Goal: Task Accomplishment & Management: Use online tool/utility

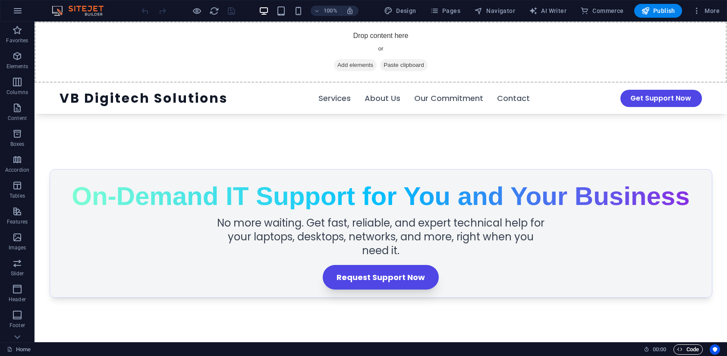
click at [687, 348] on span "Code" at bounding box center [688, 349] width 22 height 10
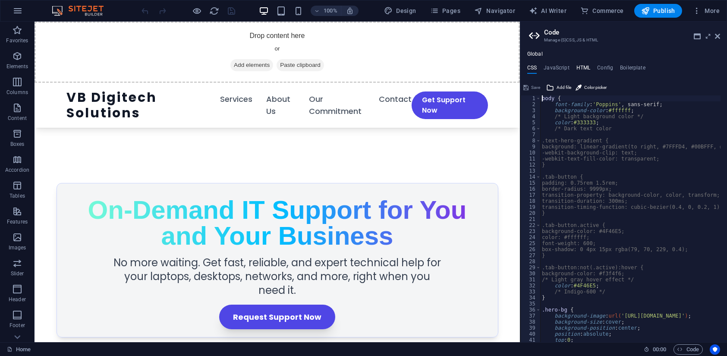
click at [587, 70] on h4 "HTML" at bounding box center [583, 69] width 14 height 9
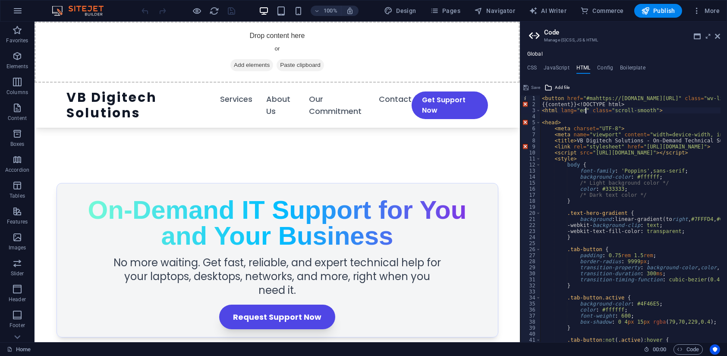
type textarea "</html>"
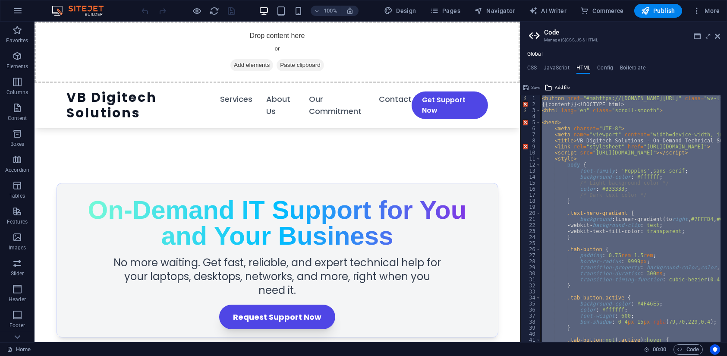
click at [605, 115] on div "< button href = "#mahttps://[DOMAIN_NAME][URL]" class = "wv-link-content button…" at bounding box center [630, 218] width 180 height 247
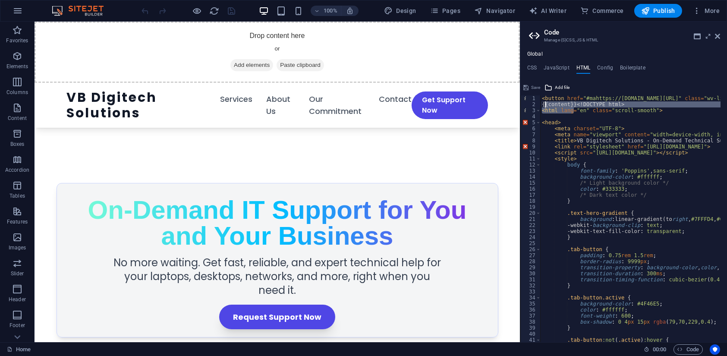
drag, startPoint x: 574, startPoint y: 108, endPoint x: 549, endPoint y: 105, distance: 24.8
click at [573, 103] on div "< button href = "#mahttps://[DOMAIN_NAME][URL]" class = "wv-link-content button…" at bounding box center [630, 218] width 180 height 247
type textarea "<button href="#mahttps://[DOMAIN_NAME][URL]" class="wv-link-content button">Ski…"
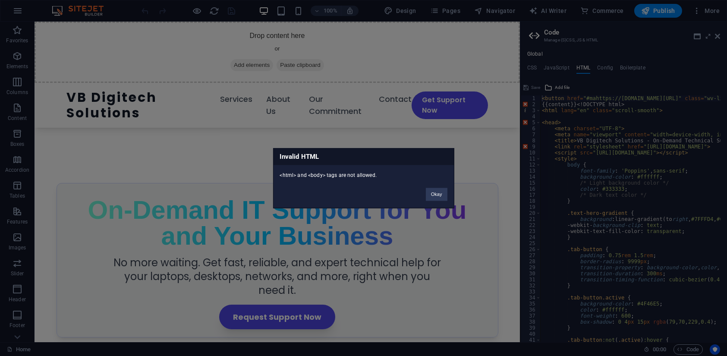
click button "Okay" at bounding box center [437, 194] width 22 height 13
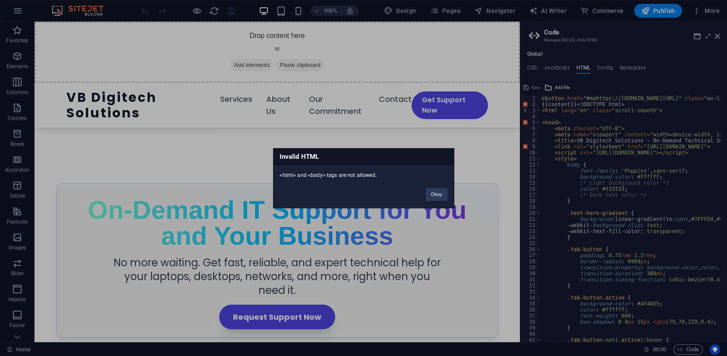
click at [625, 102] on div "Invalid HTML <html> and <body> tags are not allowed. Okay" at bounding box center [363, 178] width 727 height 356
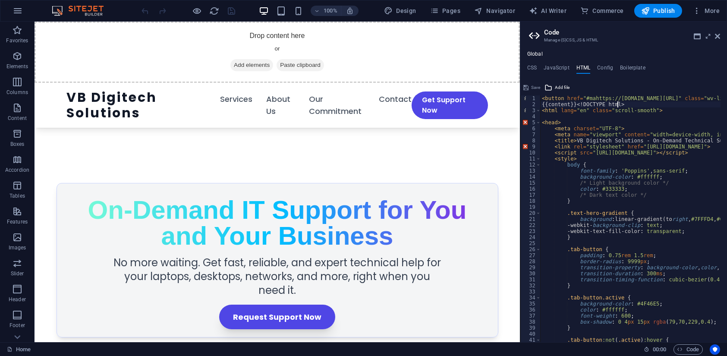
type textarea "<button href="#mahttps://[DOMAIN_NAME][URL]" class="wv-link-content button">Ski…"
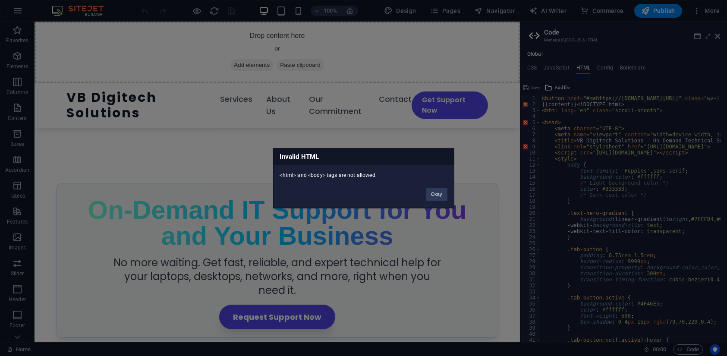
click button "Okay" at bounding box center [437, 194] width 22 height 13
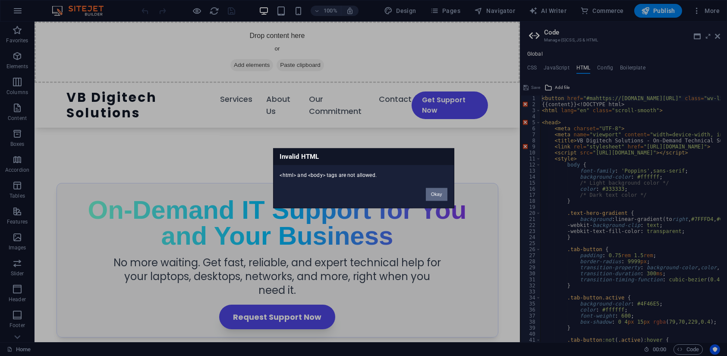
click at [437, 192] on button "Okay" at bounding box center [437, 194] width 22 height 13
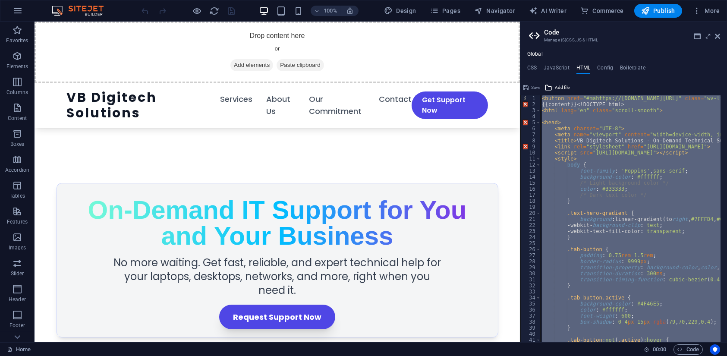
paste textarea "<div class="grid grid-cols-1 gap-6""
type textarea "<div class="grid grid-cols-1 gap-6">"
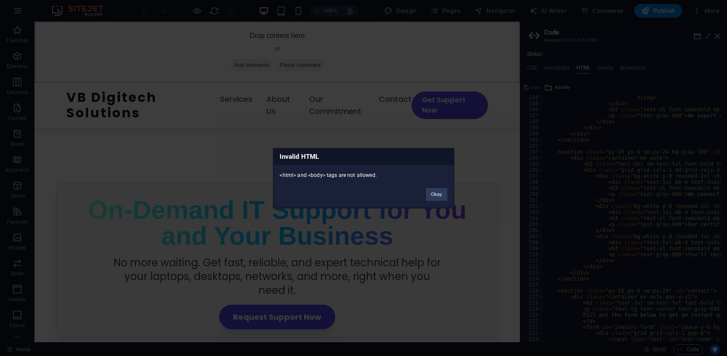
scroll to position [1106, 0]
click at [436, 195] on button "Okay" at bounding box center [437, 194] width 22 height 13
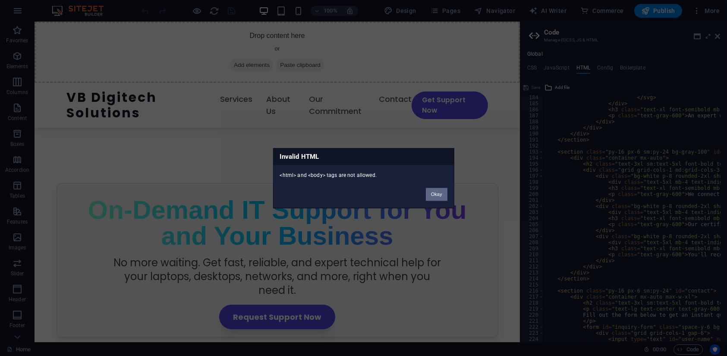
click at [438, 193] on button "Okay" at bounding box center [437, 194] width 22 height 13
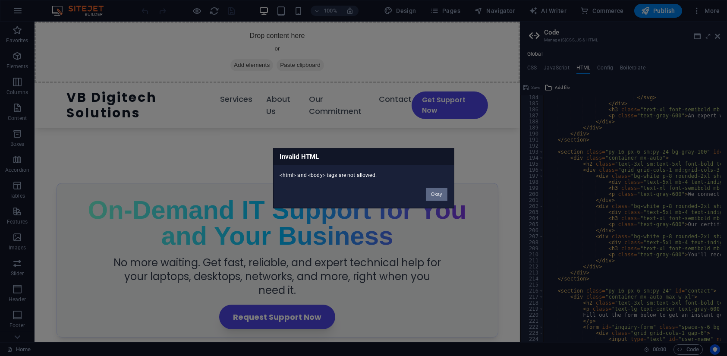
click at [438, 193] on button "Okay" at bounding box center [437, 194] width 22 height 13
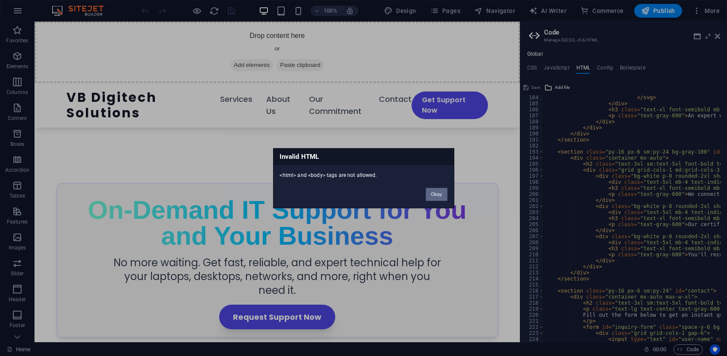
click at [438, 193] on button "Okay" at bounding box center [437, 194] width 22 height 13
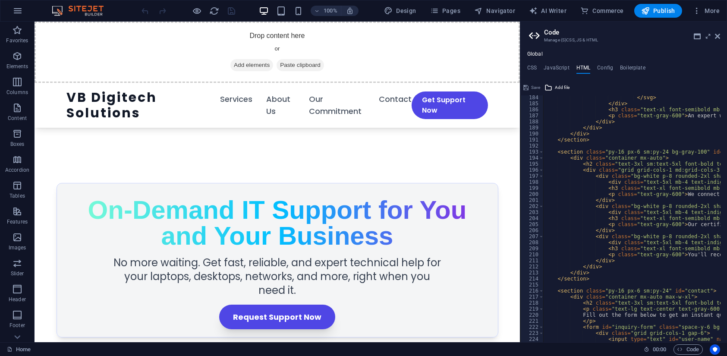
click at [438, 197] on h1 "On-Demand IT Support for You and Your Business" at bounding box center [277, 223] width 413 height 52
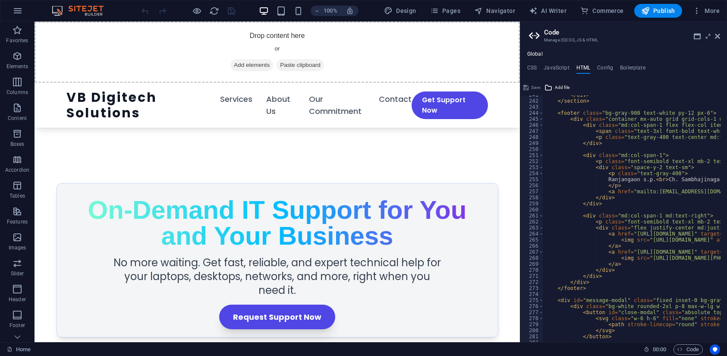
scroll to position [1491, 0]
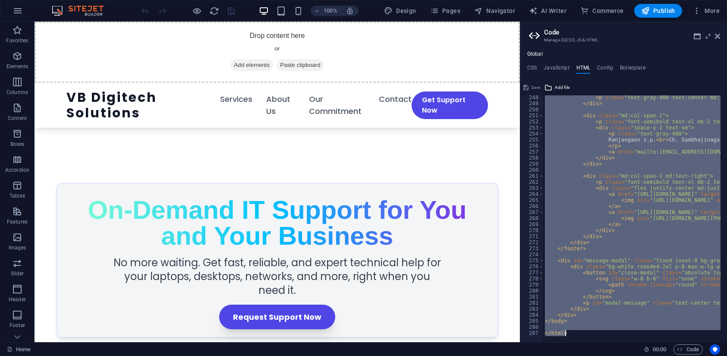
paste textarea "</div"
type textarea "</div>"
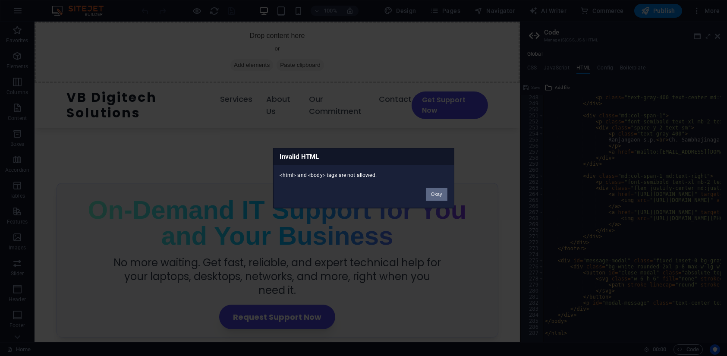
click at [442, 191] on button "Okay" at bounding box center [437, 194] width 22 height 13
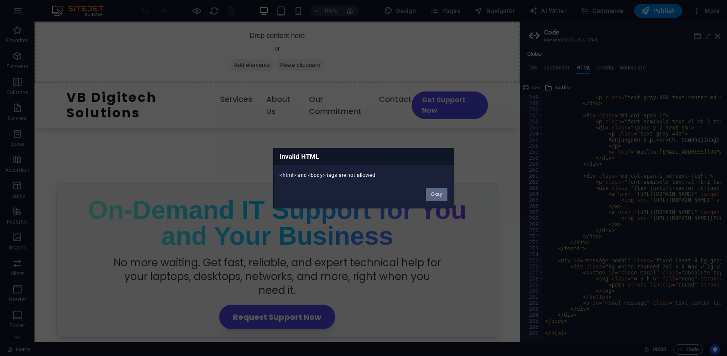
click at [442, 191] on button "Okay" at bounding box center [437, 194] width 22 height 13
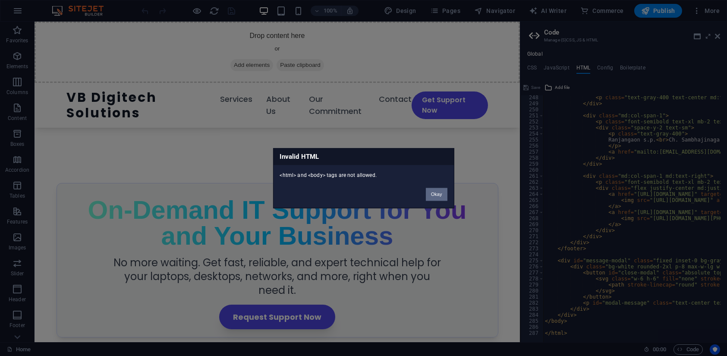
click at [442, 191] on button "Okay" at bounding box center [437, 194] width 22 height 13
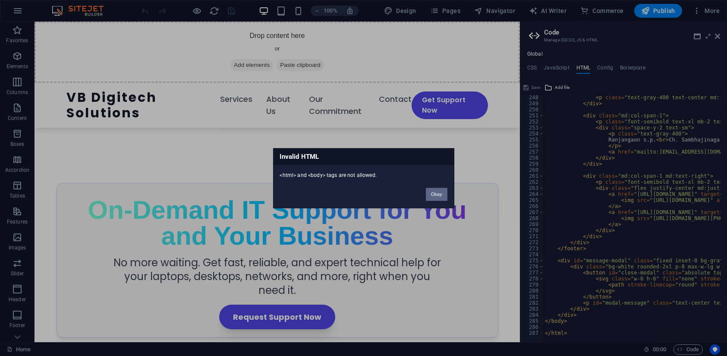
click at [442, 191] on button "Okay" at bounding box center [437, 194] width 22 height 13
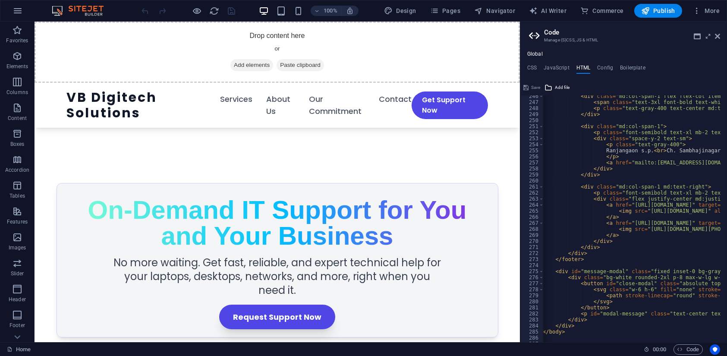
scroll to position [0, 1]
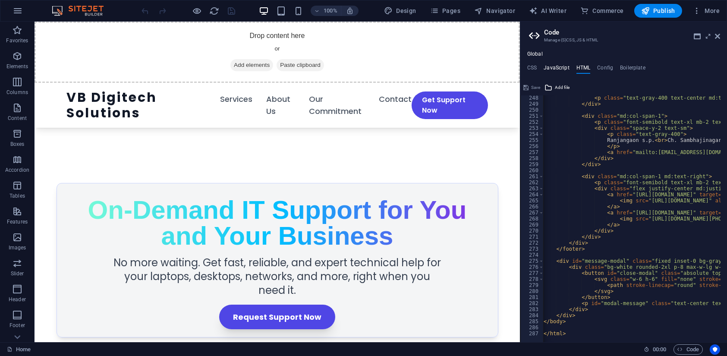
click at [565, 68] on h4 "JavaScript" at bounding box center [555, 69] width 25 height 9
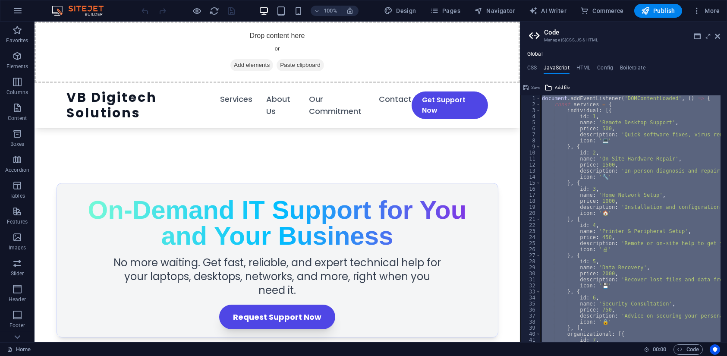
paste textarea
type textarea "});"
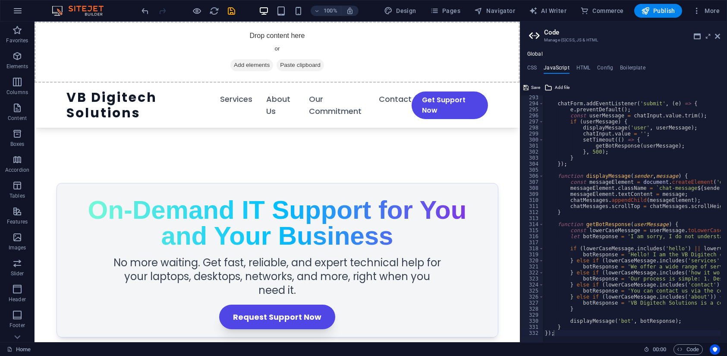
click at [527, 74] on div "CSS JavaScript HTML Config Boilerplate body { 1 2 3 4 5 6 7 8 9 10 11 12 13 14 …" at bounding box center [623, 203] width 207 height 277
click at [528, 69] on h4 "CSS" at bounding box center [531, 69] width 9 height 9
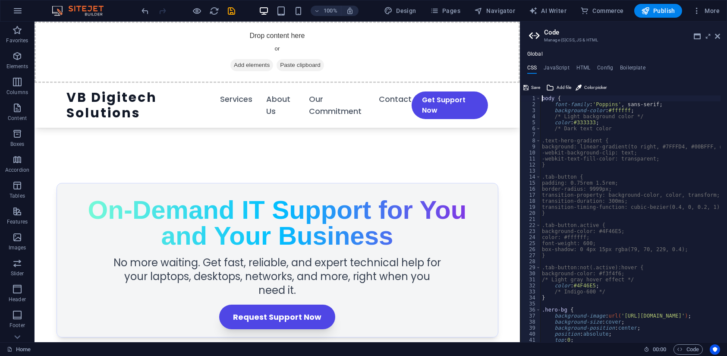
click at [596, 128] on div "body { font-family : 'Poppins' , sans-serif; background-color : #ffffff ; /* Li…" at bounding box center [716, 221] width 352 height 253
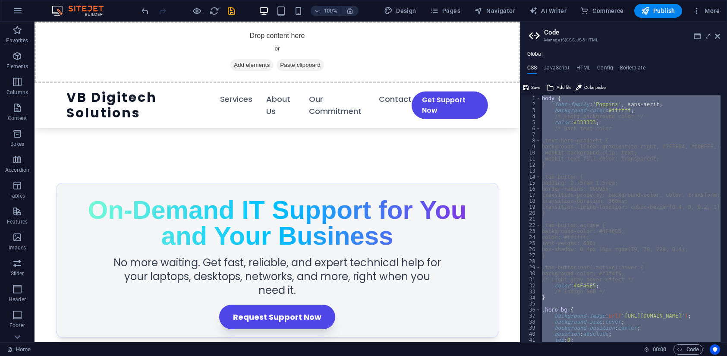
paste textarea
type textarea "}"
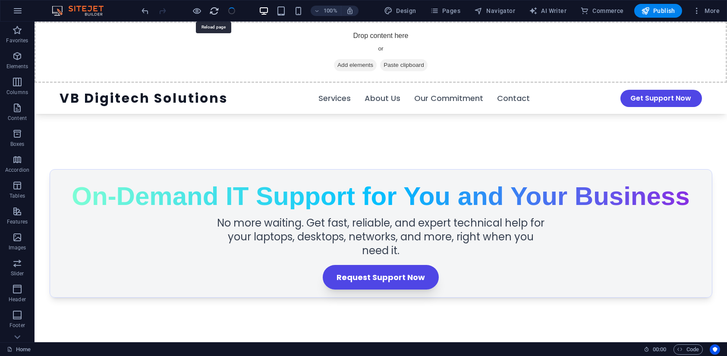
click at [212, 12] on icon "reload" at bounding box center [215, 11] width 10 height 10
click at [216, 10] on icon "reload" at bounding box center [215, 11] width 10 height 10
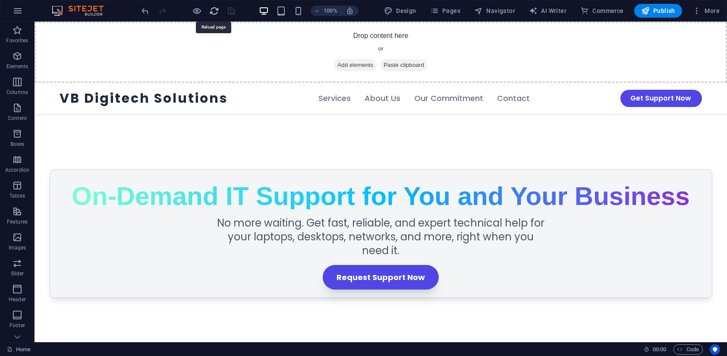
click at [216, 10] on icon "reload" at bounding box center [215, 11] width 10 height 10
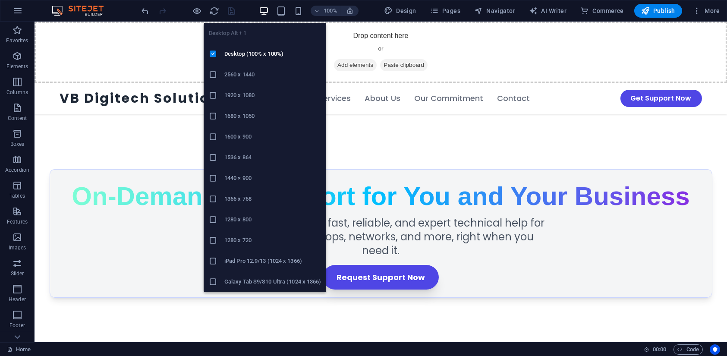
click at [269, 9] on icon "button" at bounding box center [264, 11] width 10 height 10
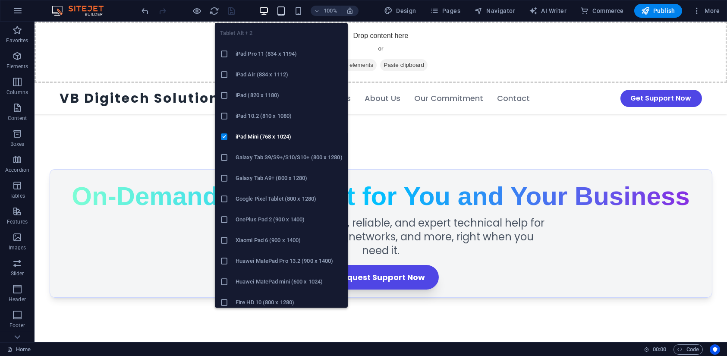
click at [283, 11] on icon "button" at bounding box center [281, 11] width 10 height 10
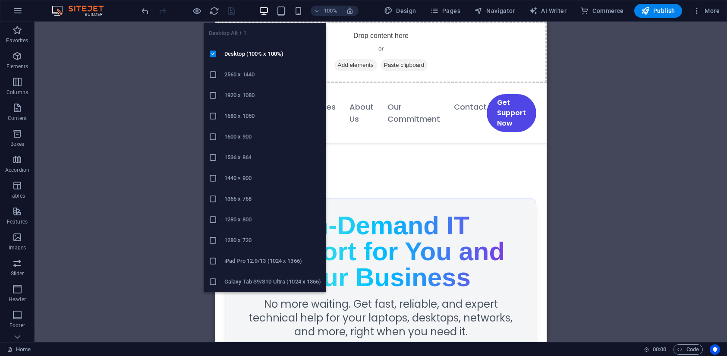
click at [260, 9] on icon "button" at bounding box center [264, 11] width 10 height 10
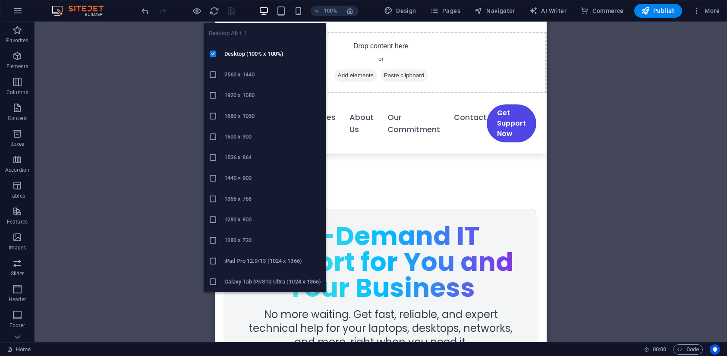
scroll to position [0, 0]
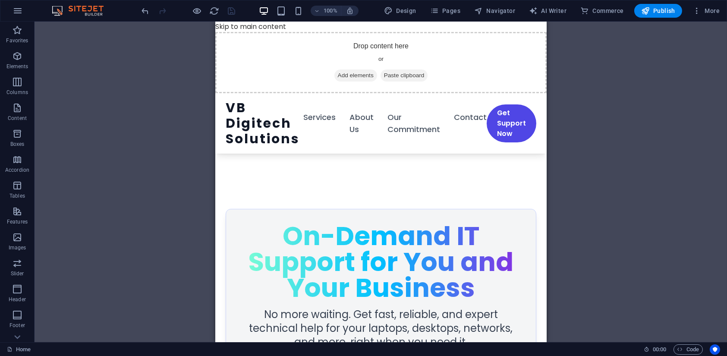
click at [275, 9] on div "100%" at bounding box center [309, 11] width 100 height 14
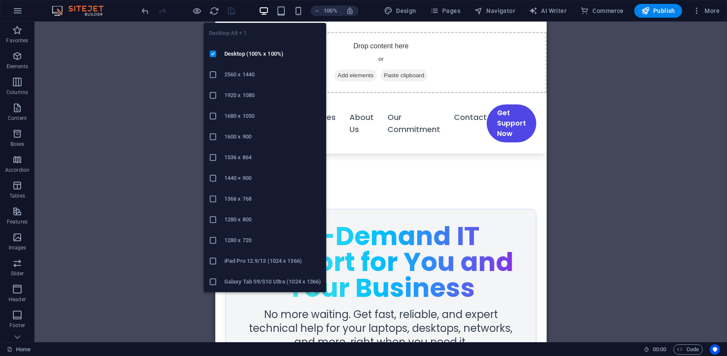
click at [265, 9] on icon "button" at bounding box center [264, 11] width 10 height 10
click at [269, 9] on icon "button" at bounding box center [264, 11] width 10 height 10
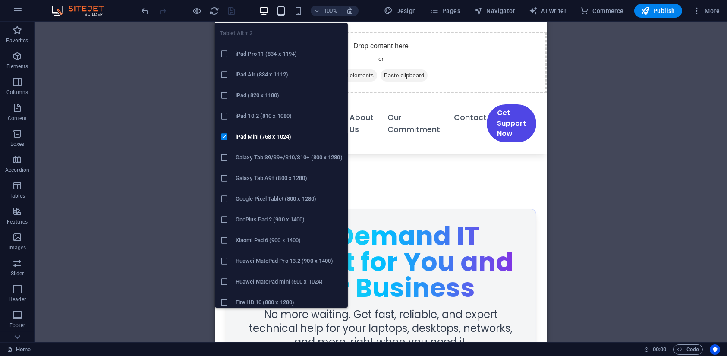
click at [282, 13] on icon "button" at bounding box center [281, 11] width 10 height 10
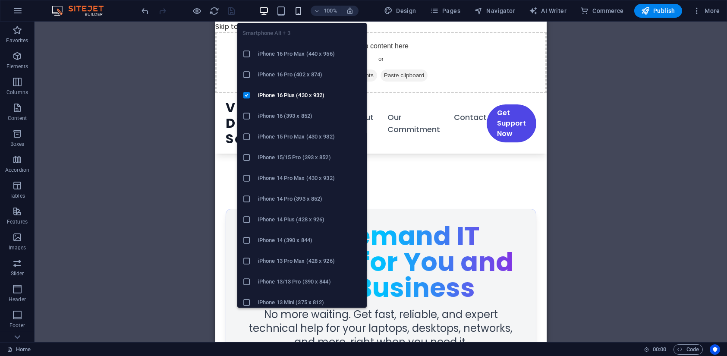
click at [294, 11] on icon "button" at bounding box center [298, 11] width 10 height 10
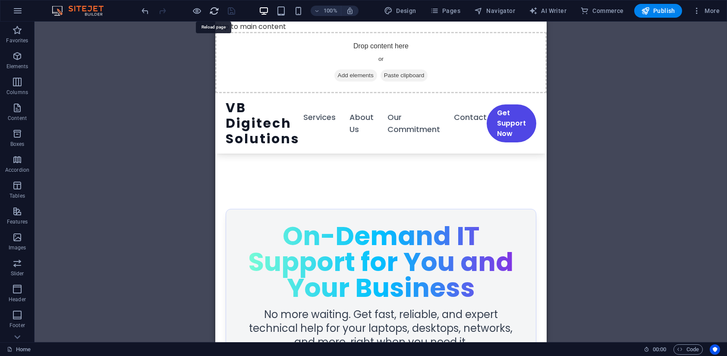
click at [216, 11] on icon "reload" at bounding box center [215, 11] width 10 height 10
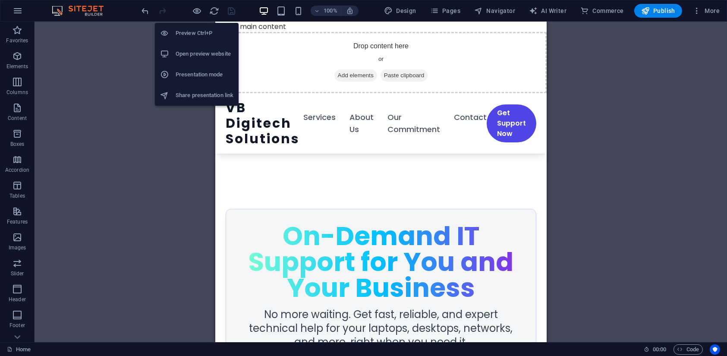
click at [190, 53] on h6 "Open preview website" at bounding box center [204, 54] width 58 height 10
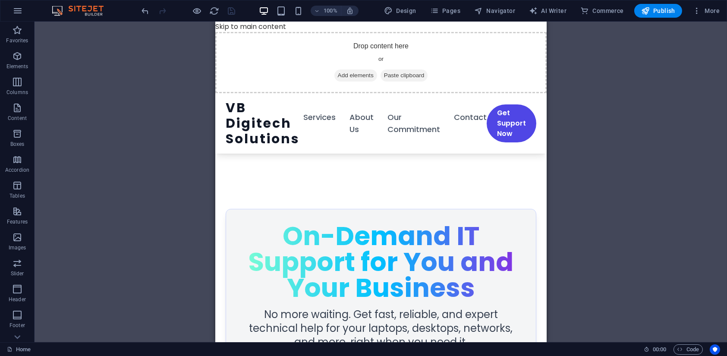
click at [146, 31] on div "Placeholder" at bounding box center [380, 182] width 692 height 320
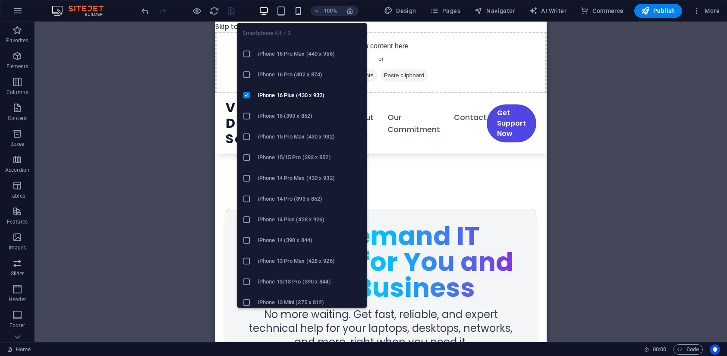
click at [302, 11] on icon "button" at bounding box center [298, 11] width 10 height 10
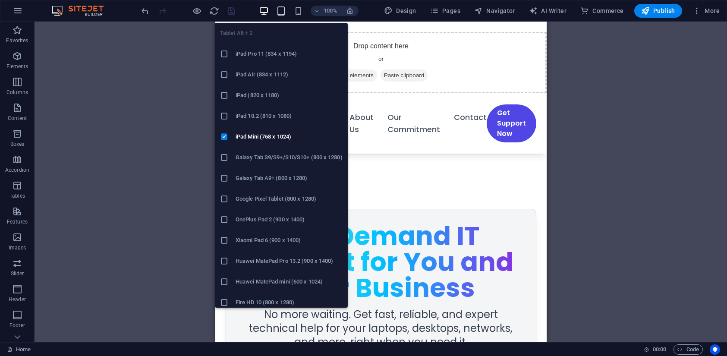
click at [283, 13] on icon "button" at bounding box center [281, 11] width 10 height 10
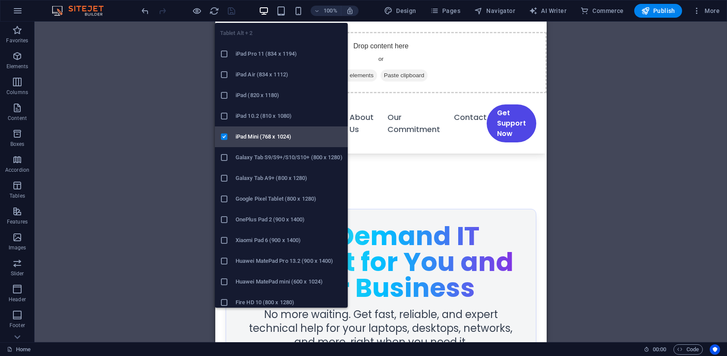
click at [257, 127] on li "iPad Mini (768 x 1024)" at bounding box center [281, 136] width 133 height 21
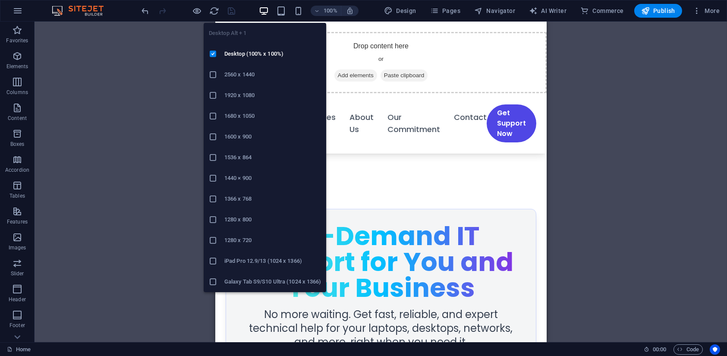
click at [269, 9] on icon "button" at bounding box center [264, 11] width 10 height 10
click at [244, 56] on h6 "Desktop (100% x 100%)" at bounding box center [272, 54] width 97 height 10
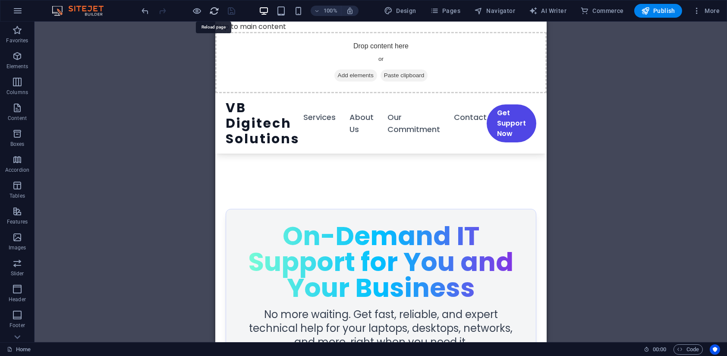
click at [212, 13] on icon "reload" at bounding box center [215, 11] width 10 height 10
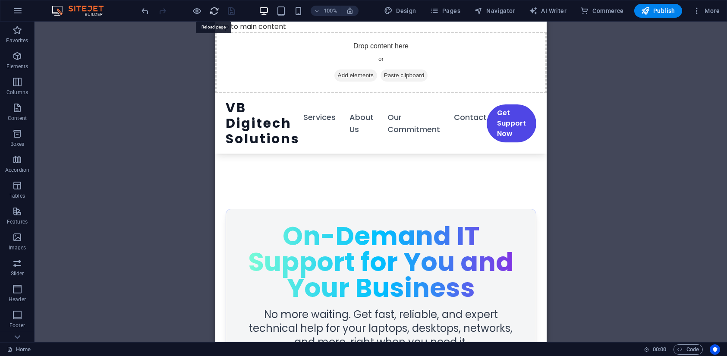
click at [217, 9] on icon "reload" at bounding box center [215, 11] width 10 height 10
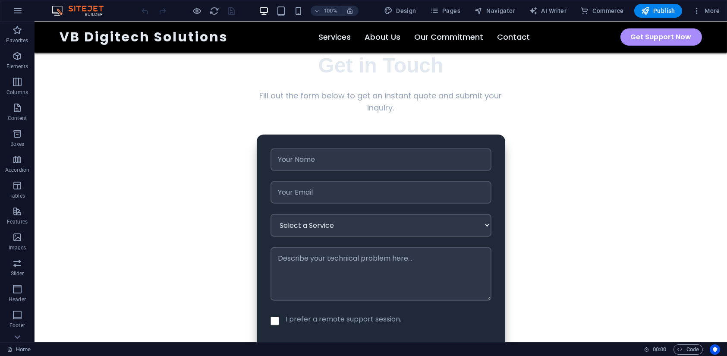
scroll to position [1401, 0]
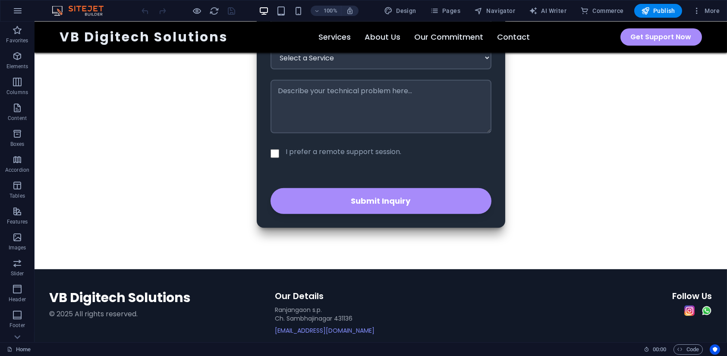
click at [604, 34] on nav "VB Digitech Solutions Services About Us Our Commitment Contact Get Support Now" at bounding box center [381, 37] width 662 height 31
click at [713, 31] on header "VB Digitech Solutions Services About Us Our Commitment Contact Get Support Now …" at bounding box center [380, 37] width 692 height 31
click at [690, 350] on span "Code" at bounding box center [688, 349] width 22 height 10
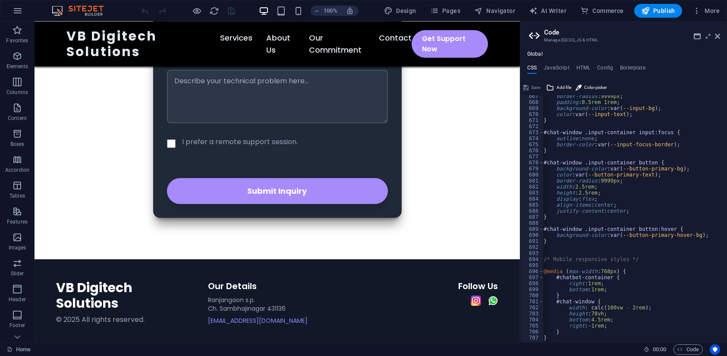
scroll to position [4027, 0]
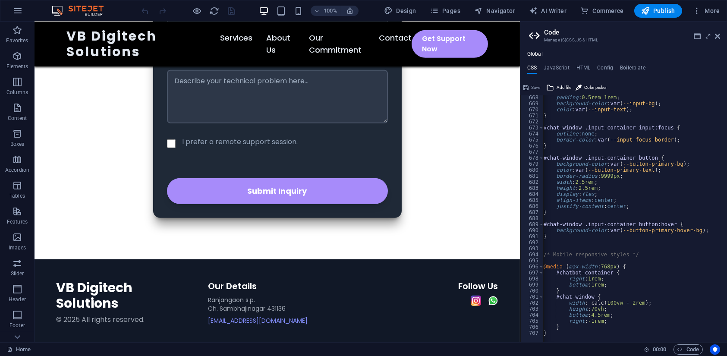
click at [647, 204] on div "padding : 0.5rem 1rem ; background-color : var ( --input-bg ) ; color : var ( -…" at bounding box center [673, 220] width 262 height 253
type textarea "justify-content: center;"
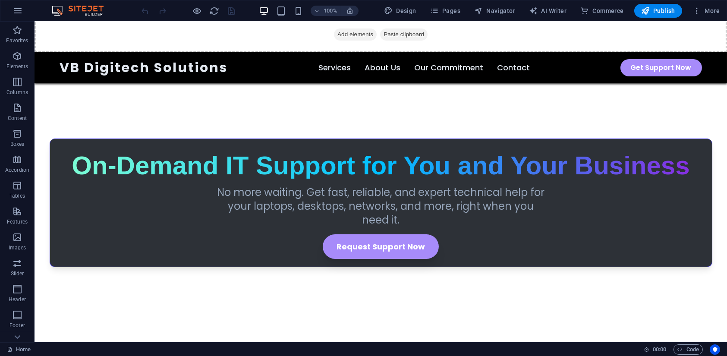
scroll to position [0, 0]
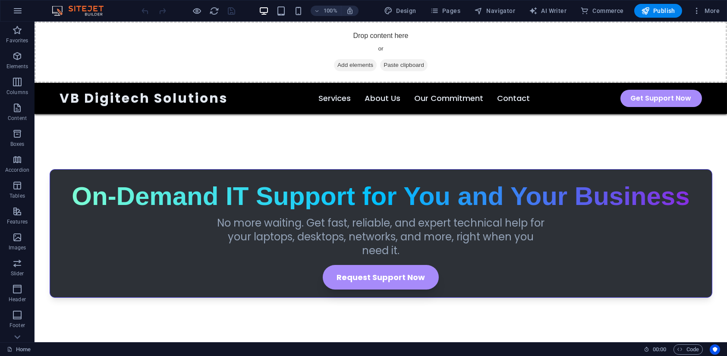
click at [251, 94] on nav "VB Digitech Solutions Services About Us Our Commitment Contact Get Support Now" at bounding box center [381, 98] width 662 height 31
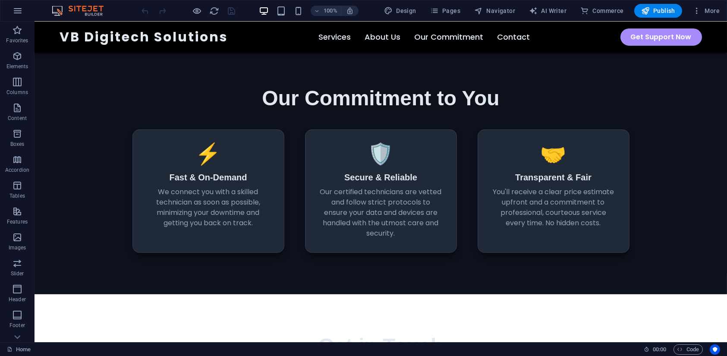
scroll to position [957, 0]
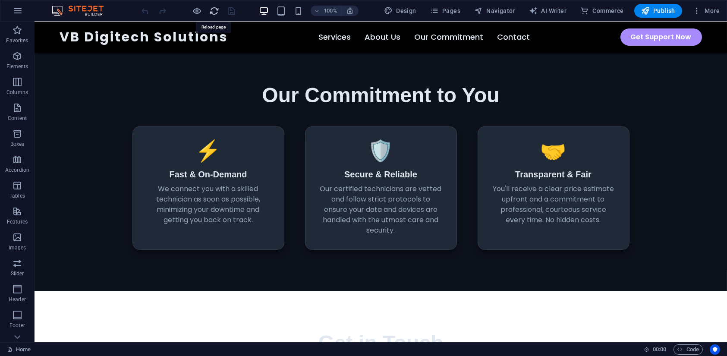
click at [214, 8] on icon "reload" at bounding box center [215, 11] width 10 height 10
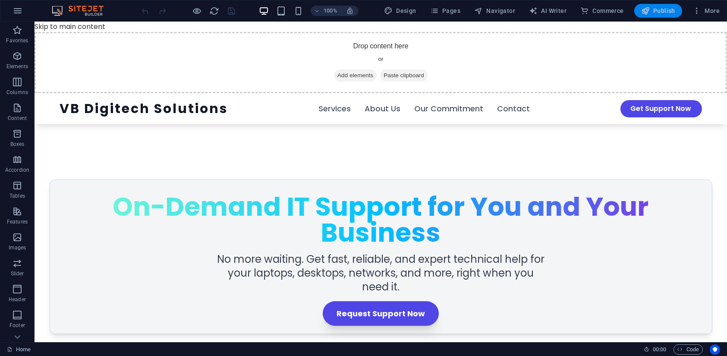
scroll to position [0, 0]
click at [658, 8] on span "Publish" at bounding box center [658, 10] width 34 height 9
